Goal: Use online tool/utility: Utilize a website feature to perform a specific function

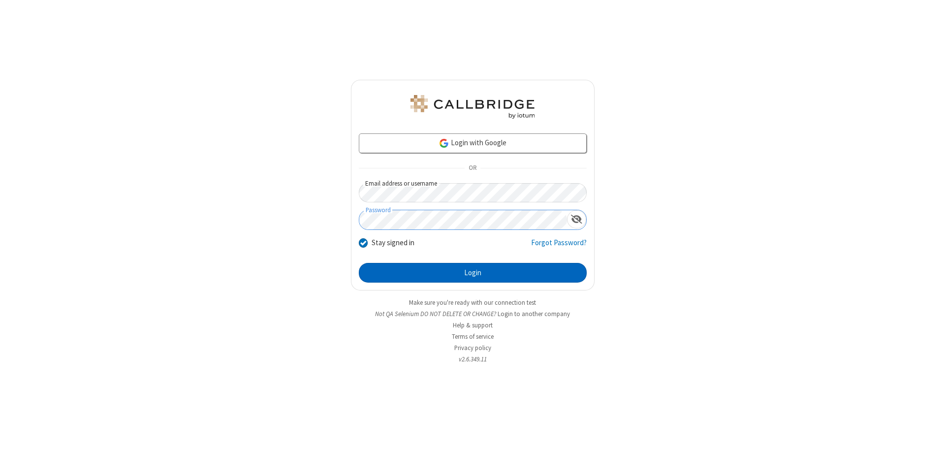
click at [473, 273] on button "Login" at bounding box center [473, 273] width 228 height 20
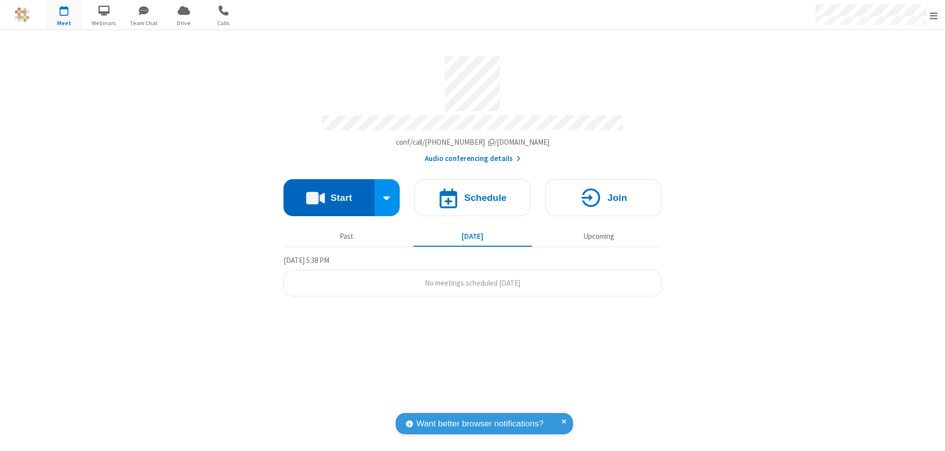
click at [329, 193] on button "Start" at bounding box center [329, 197] width 91 height 37
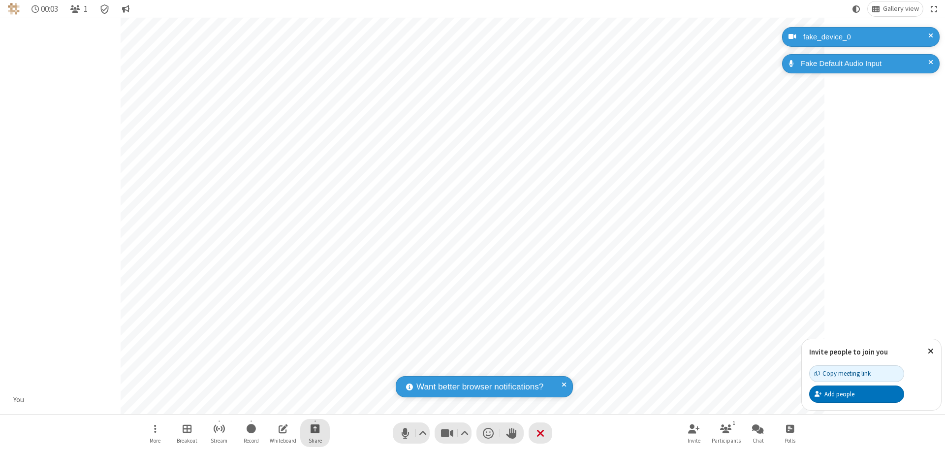
click at [315, 428] on span "Start sharing" at bounding box center [315, 428] width 9 height 12
click at [315, 368] on span "Share additional camera" at bounding box center [321, 370] width 73 height 8
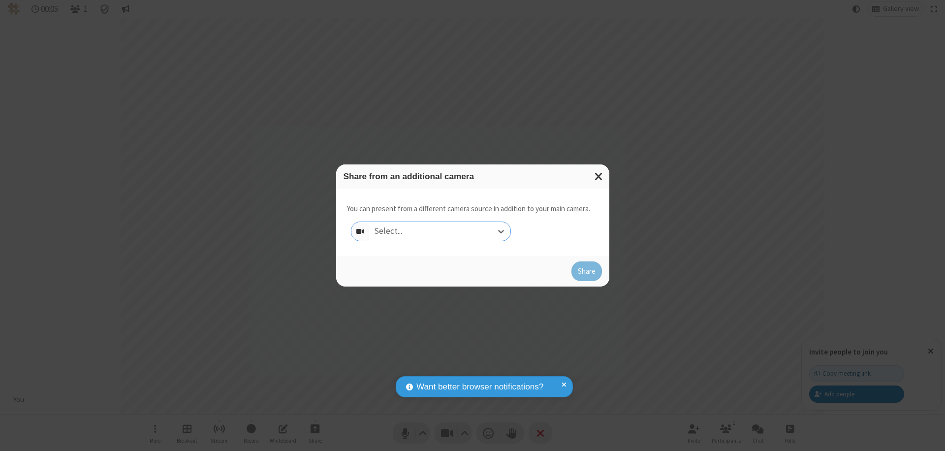
click at [440, 231] on div "Select..." at bounding box center [439, 231] width 141 height 19
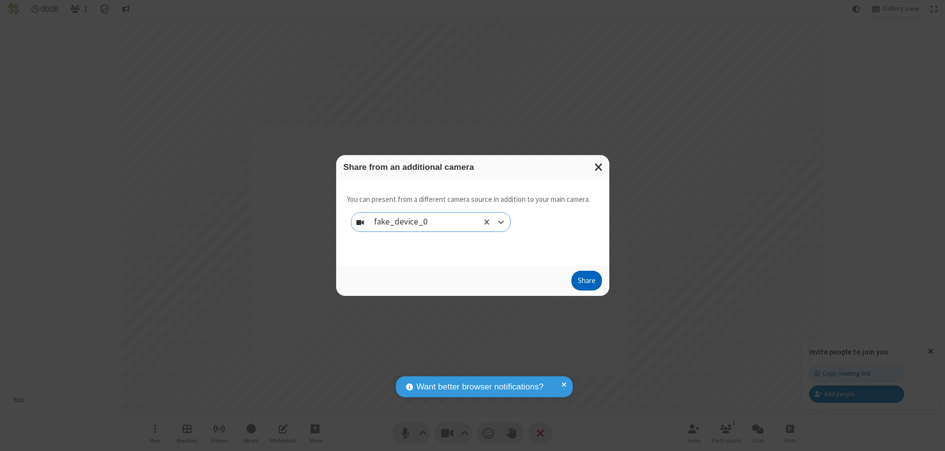
click at [586, 283] on button "Share" at bounding box center [587, 281] width 31 height 20
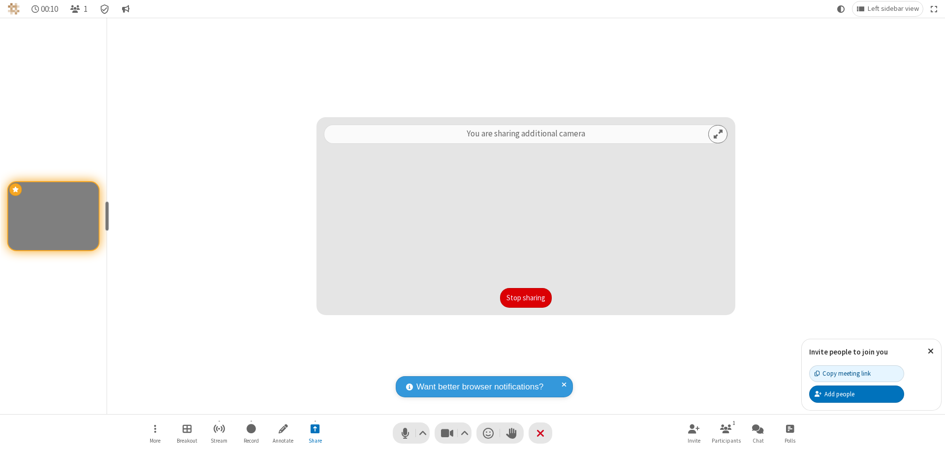
click at [526, 298] on button "Stop sharing" at bounding box center [526, 298] width 52 height 20
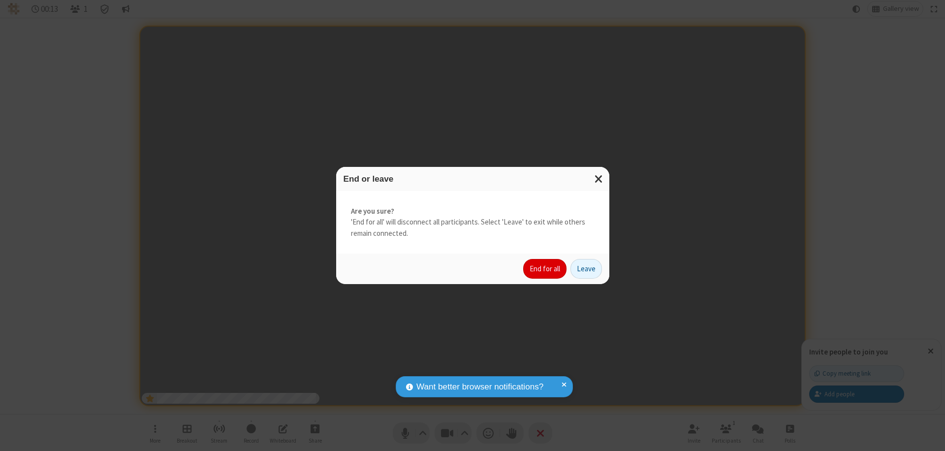
click at [546, 269] on button "End for all" at bounding box center [544, 269] width 43 height 20
